Goal: Task Accomplishment & Management: Manage account settings

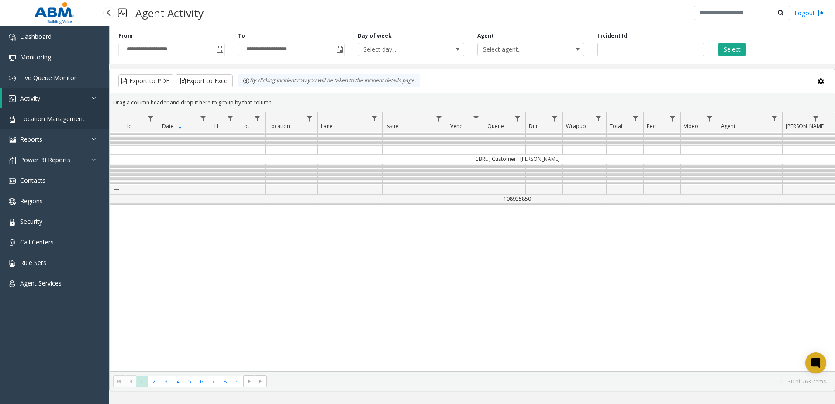
click at [55, 116] on span "Location Management" at bounding box center [52, 118] width 65 height 8
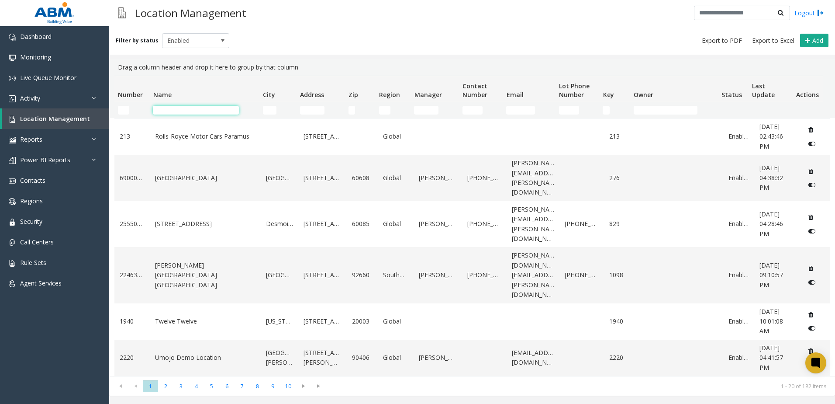
click at [179, 113] on input "Name Filter" at bounding box center [196, 110] width 86 height 9
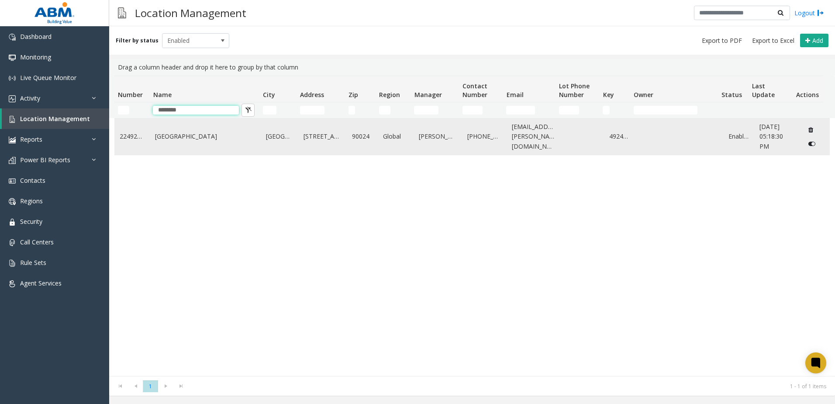
type input "********"
click at [179, 130] on td "[GEOGRAPHIC_DATA]" at bounding box center [205, 136] width 111 height 36
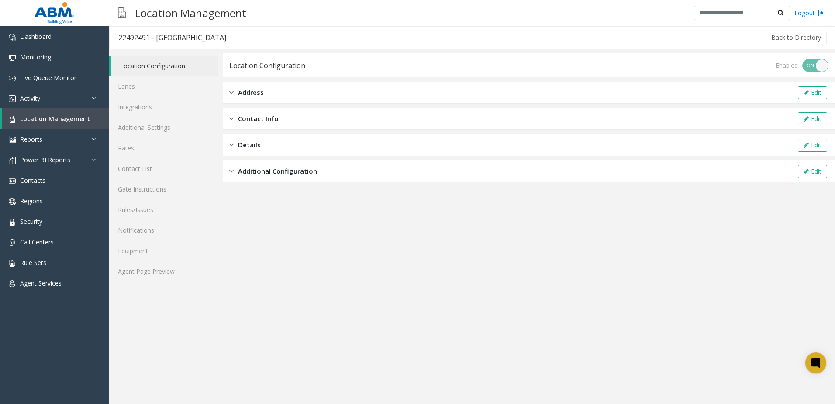
click at [262, 119] on span "Contact Info" at bounding box center [258, 119] width 41 height 10
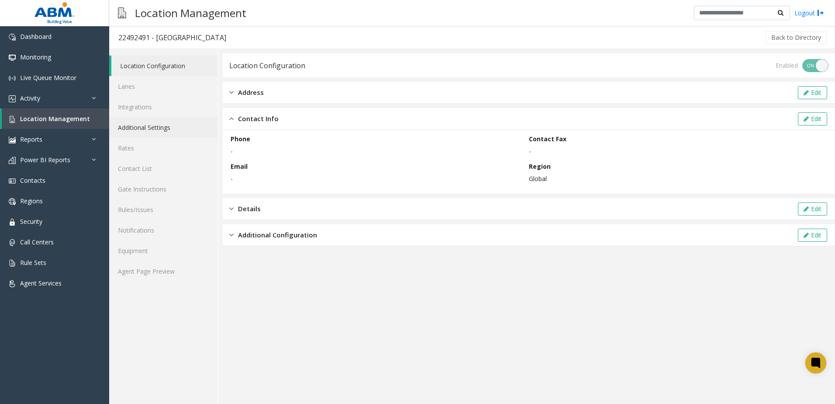
click at [129, 128] on link "Additional Settings" at bounding box center [163, 127] width 109 height 21
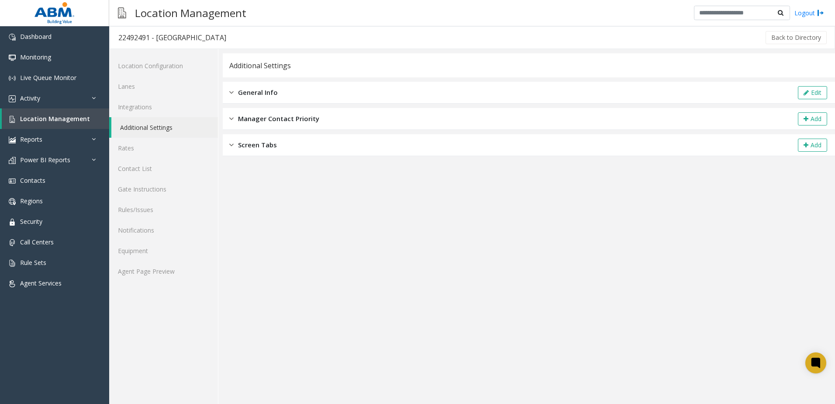
click at [272, 87] on span "General Info" at bounding box center [258, 92] width 40 height 10
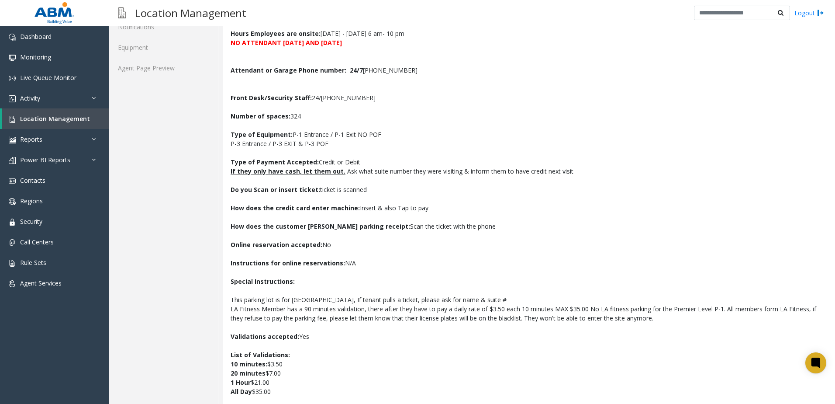
scroll to position [298, 0]
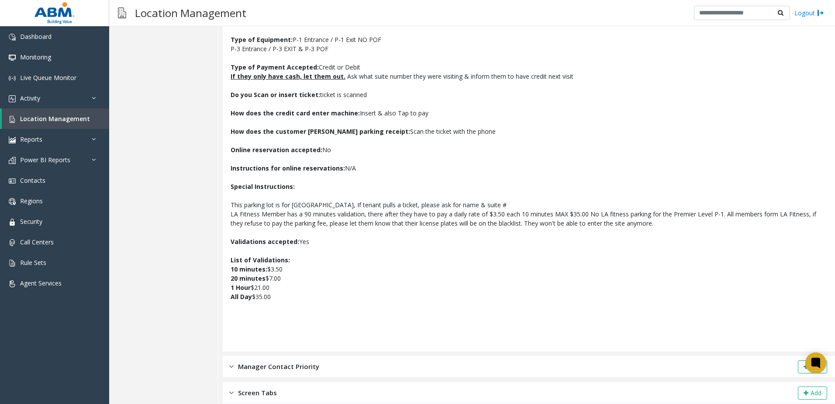
click at [302, 364] on span "Manager Contact Priority" at bounding box center [278, 366] width 81 height 10
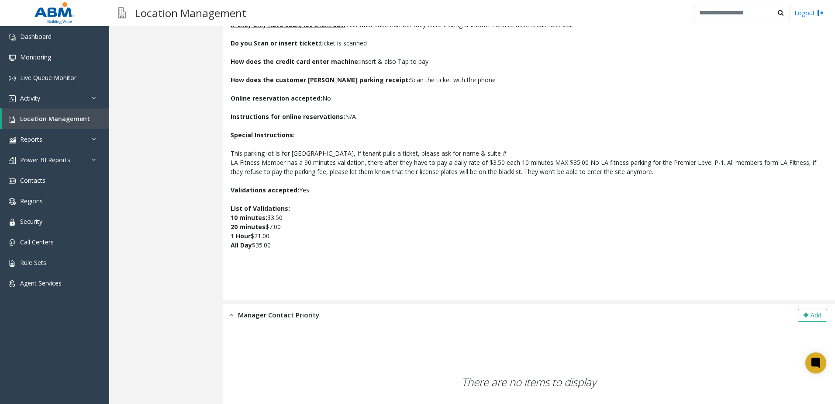
scroll to position [410, 0]
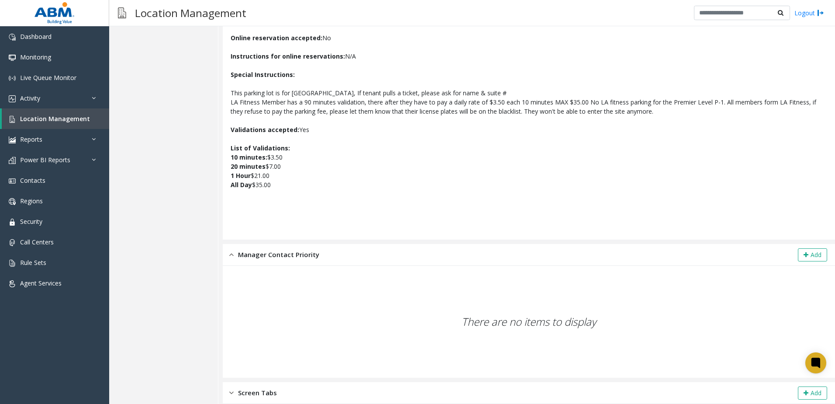
click at [283, 395] on div "Screen Tabs Add" at bounding box center [529, 393] width 612 height 22
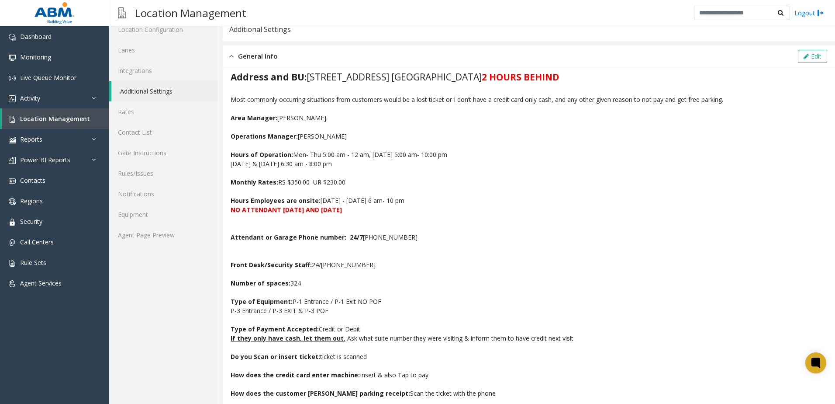
scroll to position [0, 0]
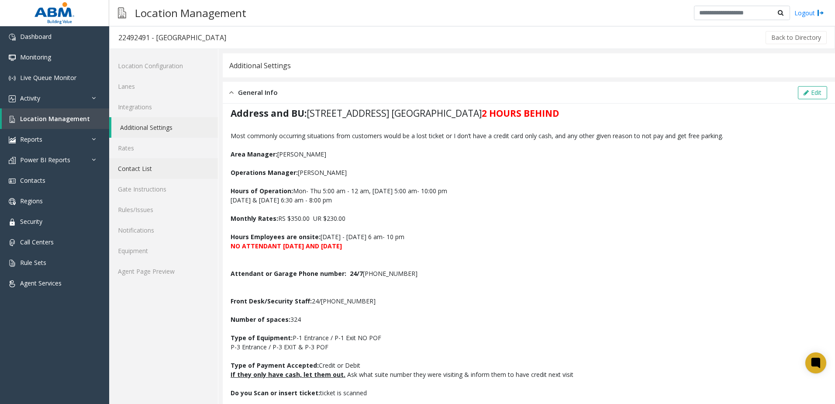
click at [143, 172] on link "Contact List" at bounding box center [163, 168] width 109 height 21
